Goal: Information Seeking & Learning: Learn about a topic

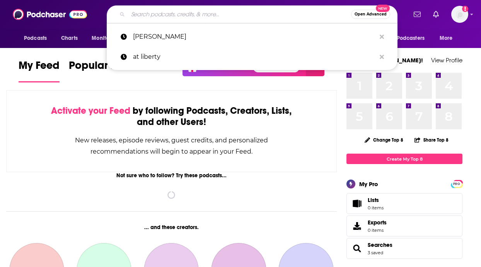
click at [184, 19] on input "Search podcasts, credits, & more..." at bounding box center [239, 14] width 223 height 12
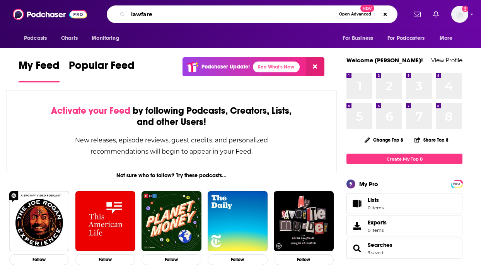
type input "lawfare"
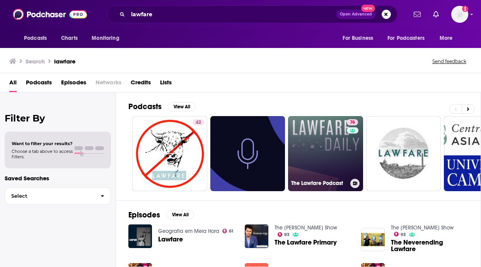
click at [332, 149] on link "76 The Lawfare Podcast" at bounding box center [325, 153] width 75 height 75
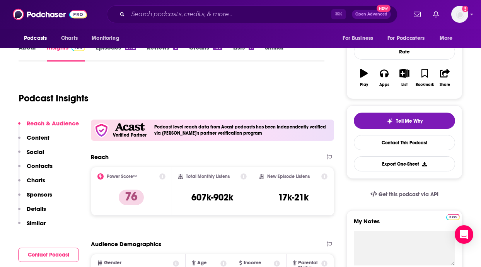
scroll to position [108, 0]
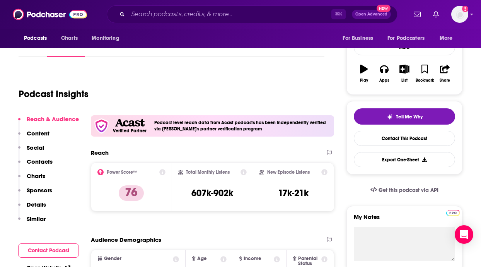
click at [325, 171] on icon at bounding box center [325, 172] width 6 height 6
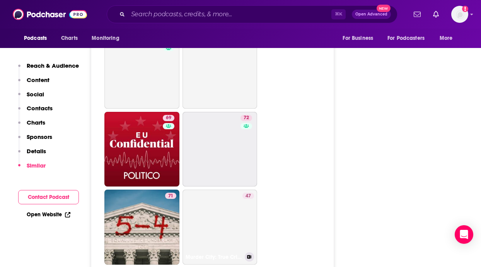
scroll to position [2980, 0]
